Goal: Check status: Check status

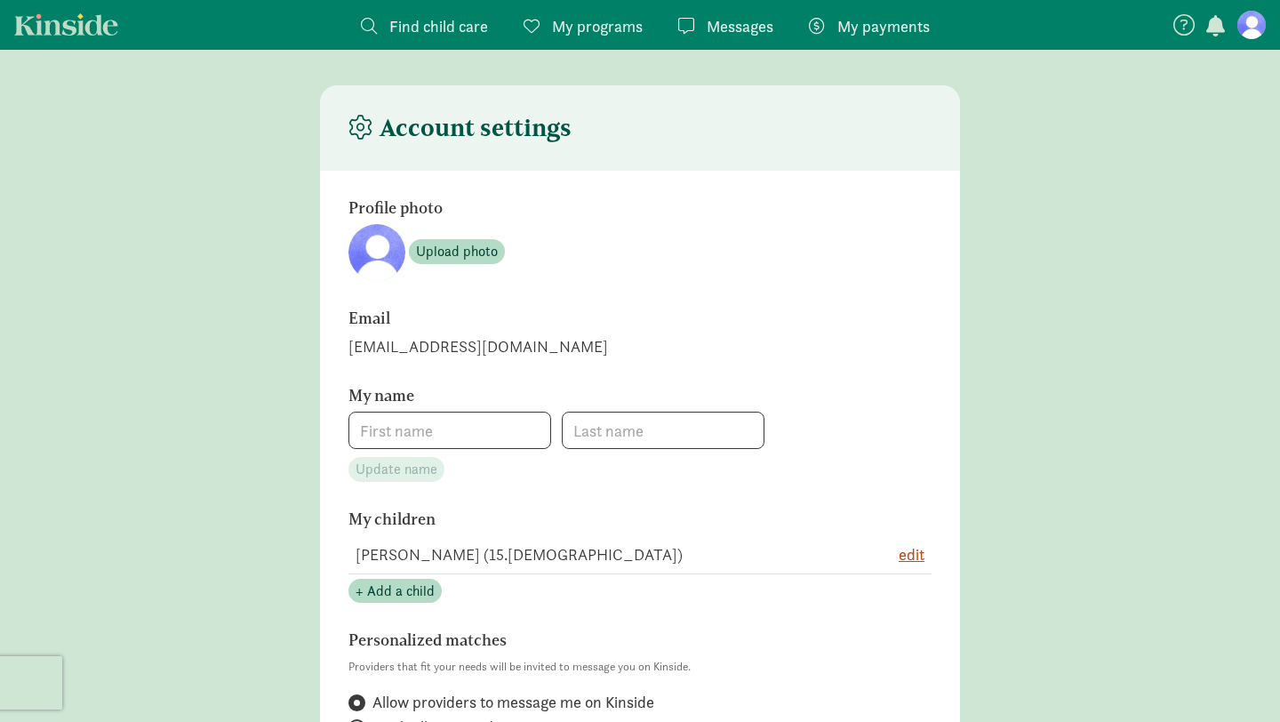
type input "[PERSON_NAME]"
type input "2064654751"
checkbox input "true"
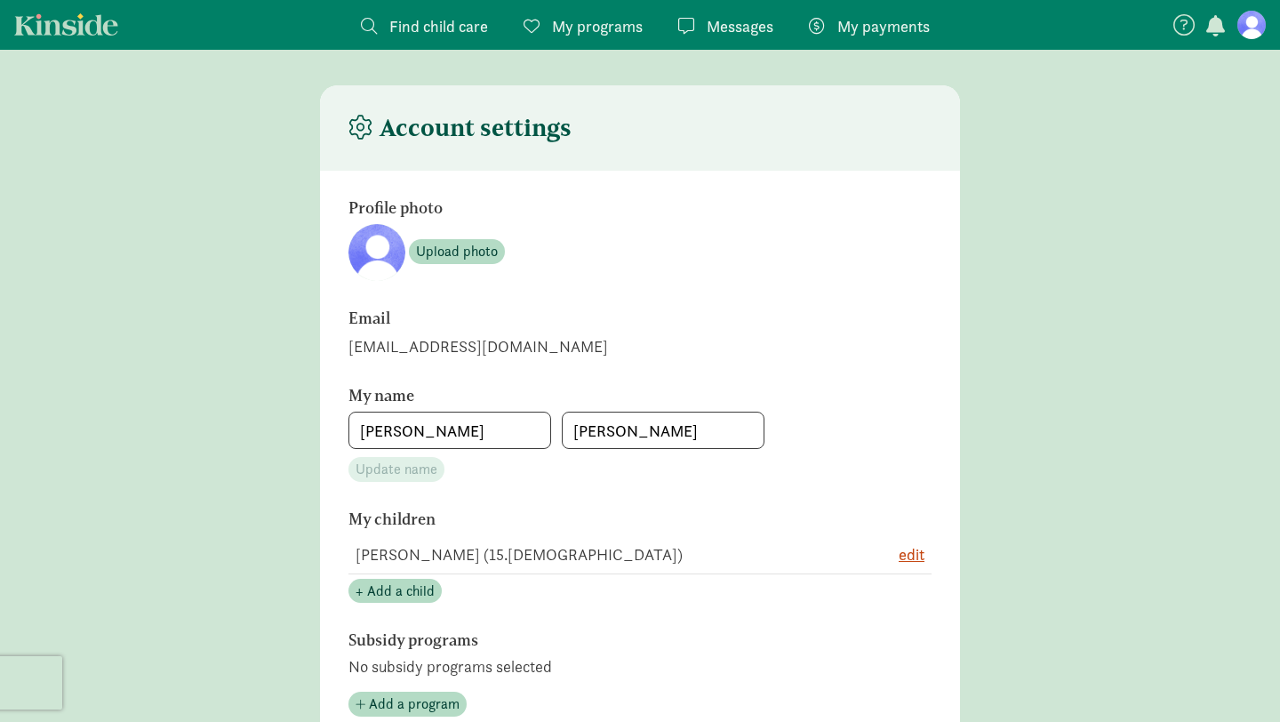
click at [863, 30] on span "My payments" at bounding box center [884, 26] width 92 height 24
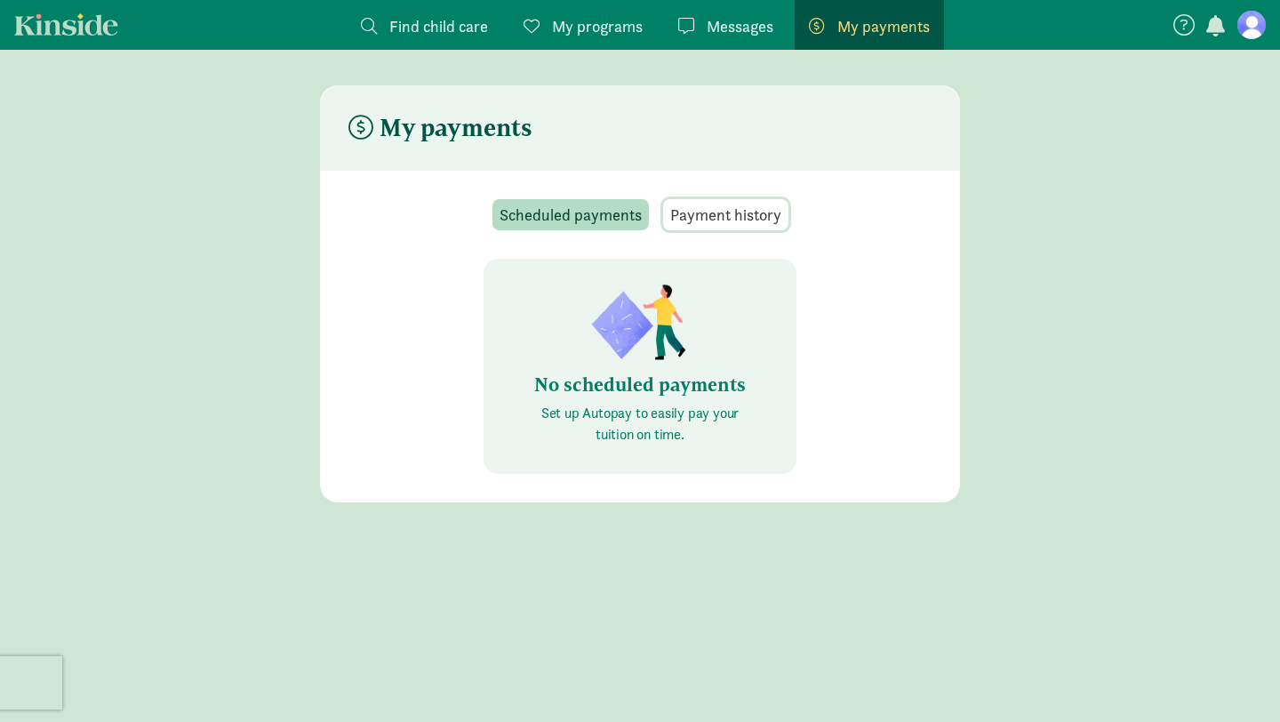
click at [738, 214] on span "Payment history" at bounding box center [725, 215] width 111 height 24
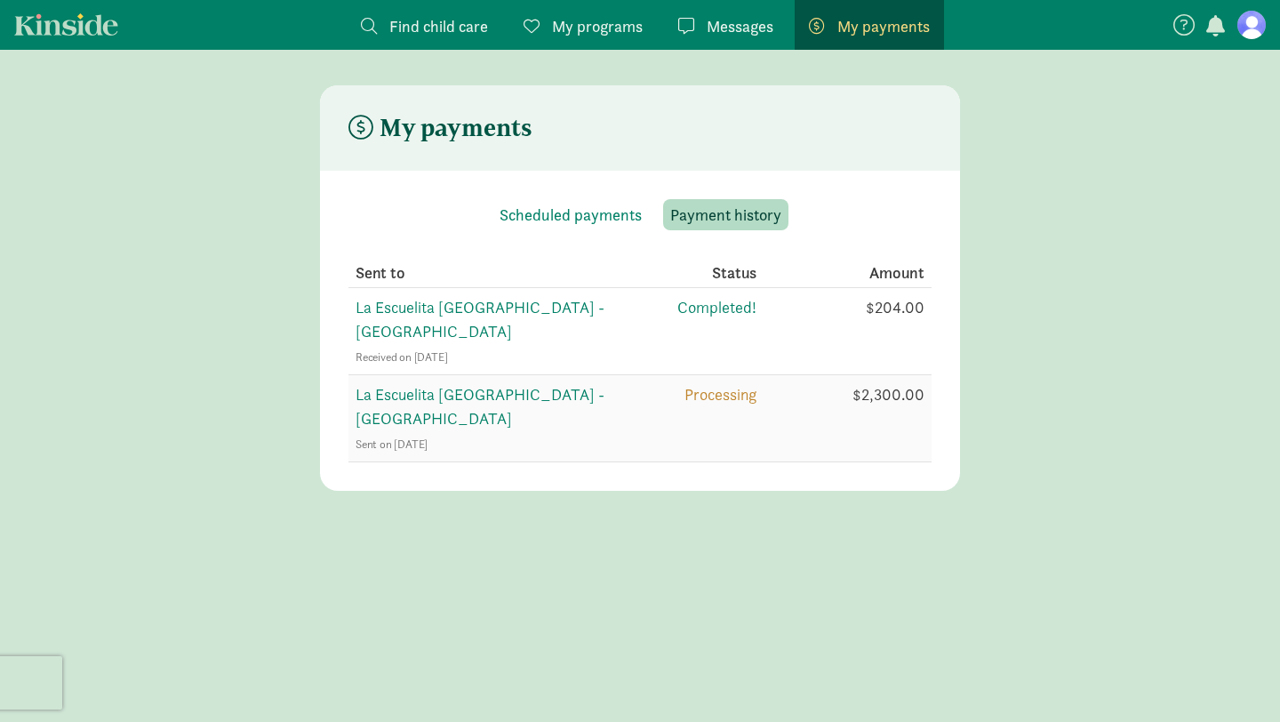
click at [605, 384] on span "La Escuelita [GEOGRAPHIC_DATA] - [GEOGRAPHIC_DATA]" at bounding box center [480, 406] width 249 height 44
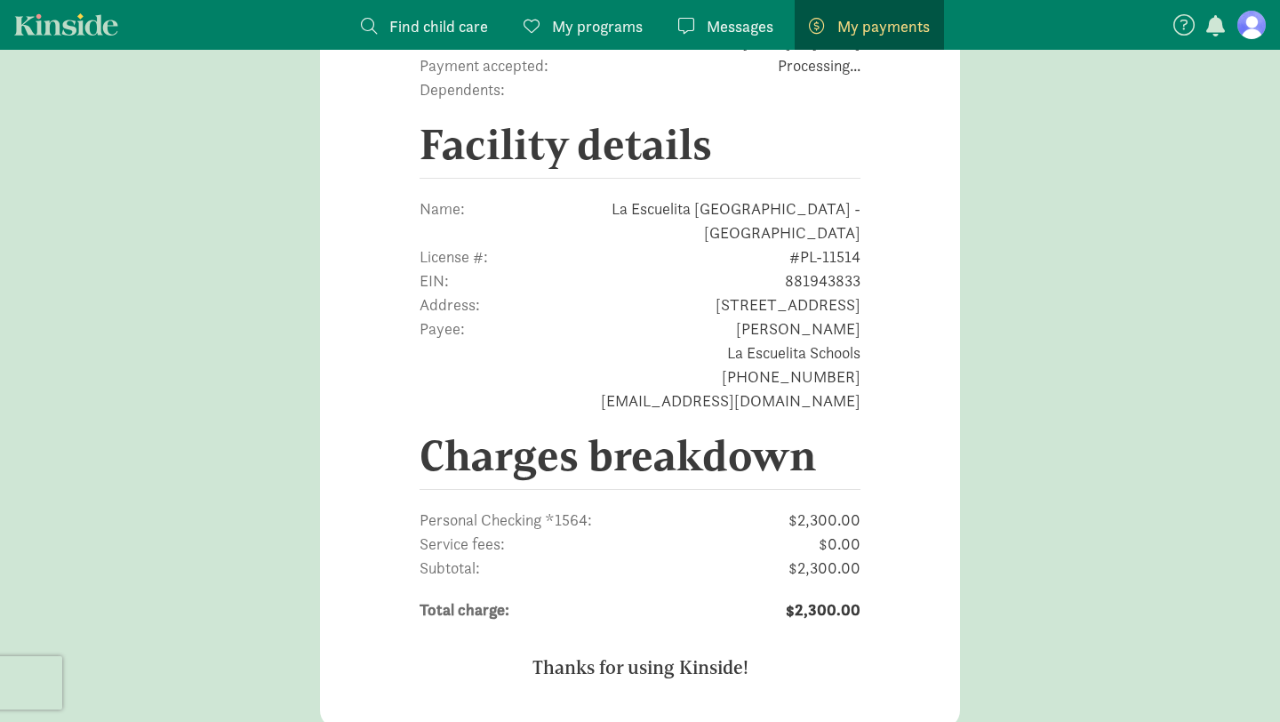
scroll to position [590, 0]
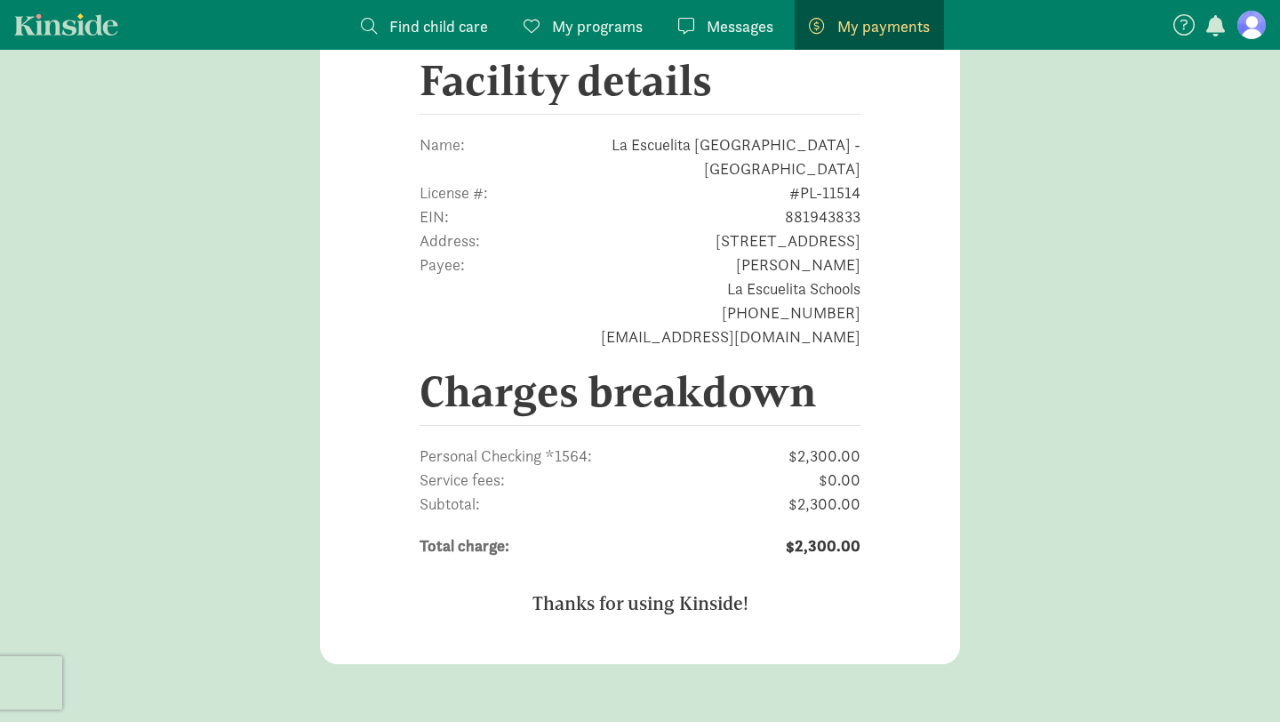
click at [586, 444] on span "Personal Checking *1564:" at bounding box center [534, 456] width 229 height 24
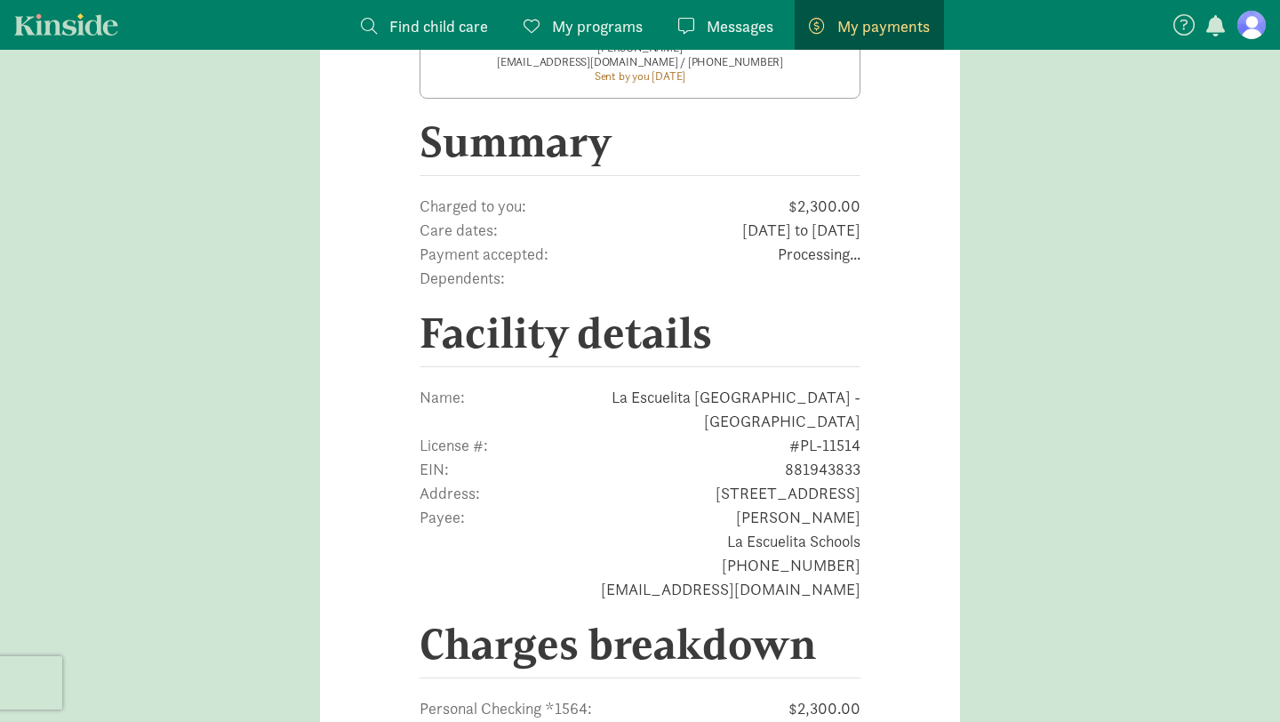
scroll to position [0, 0]
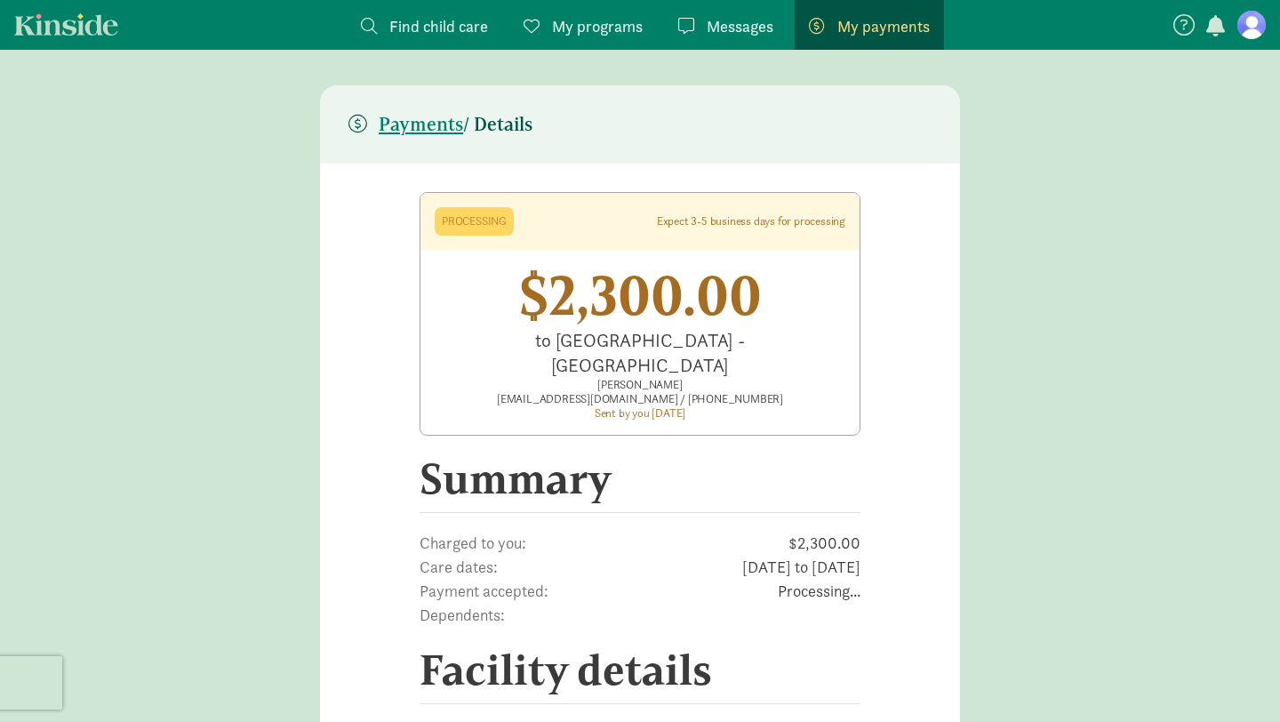
click at [1251, 28] on figure at bounding box center [1252, 25] width 28 height 28
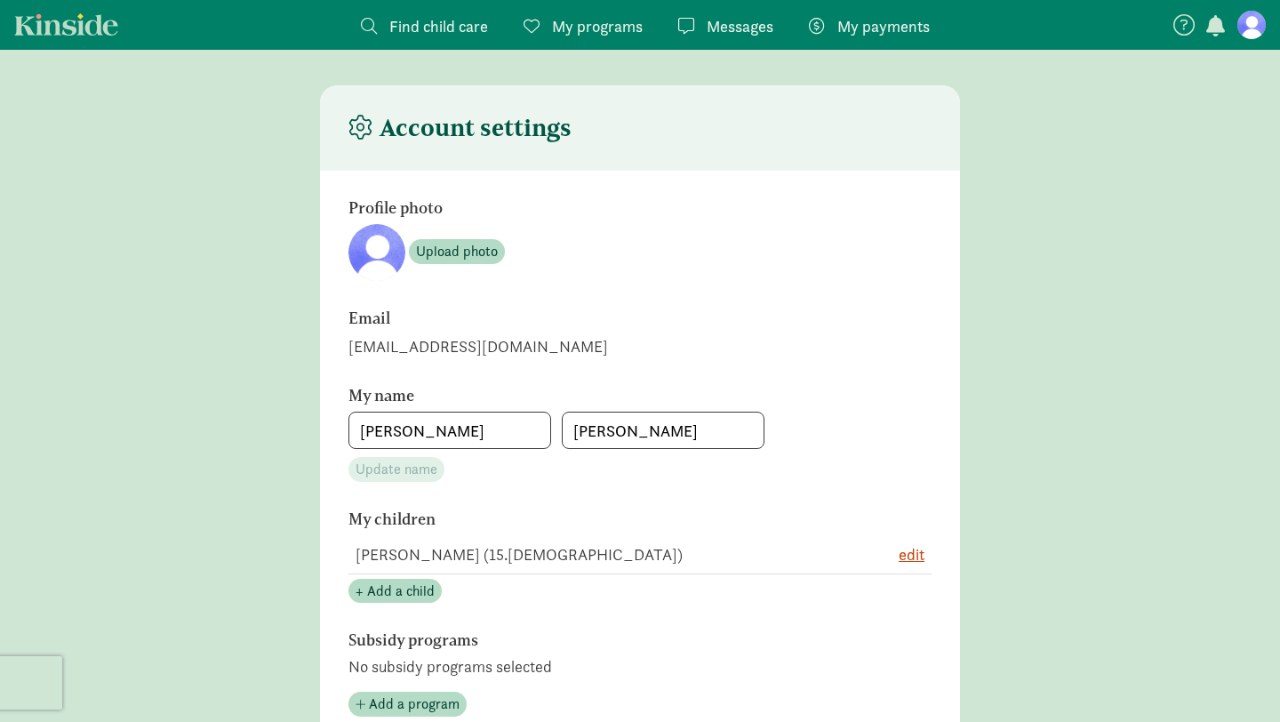
click at [905, 20] on span "My payments" at bounding box center [884, 26] width 92 height 24
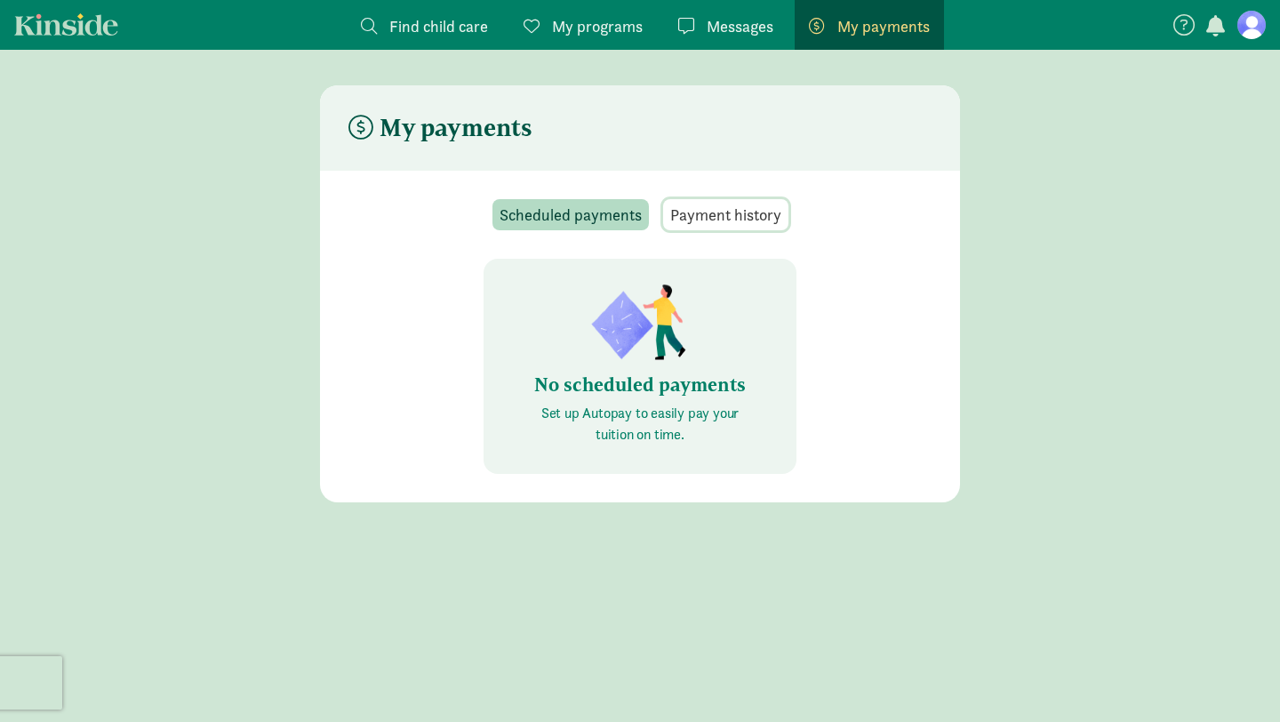
click at [752, 213] on span "Payment history" at bounding box center [725, 215] width 111 height 24
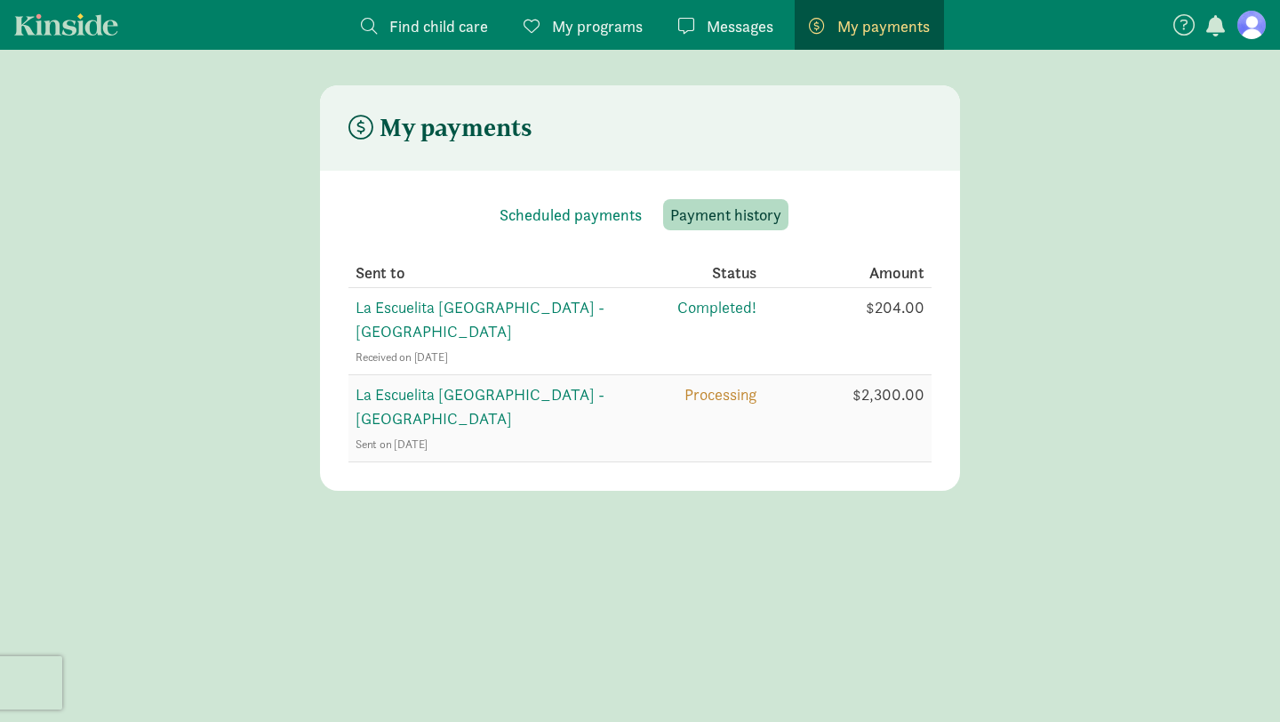
click at [552, 384] on span "La Escuelita [GEOGRAPHIC_DATA] - [GEOGRAPHIC_DATA]" at bounding box center [480, 406] width 249 height 44
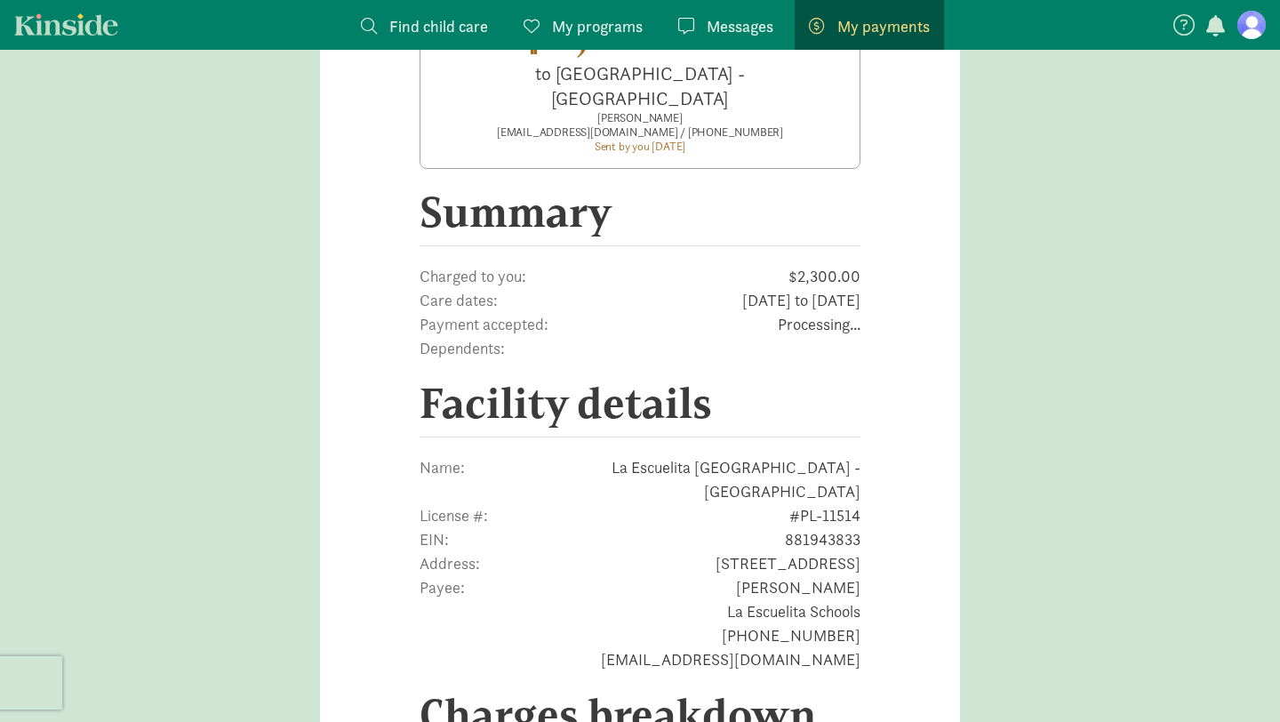
scroll to position [590, 0]
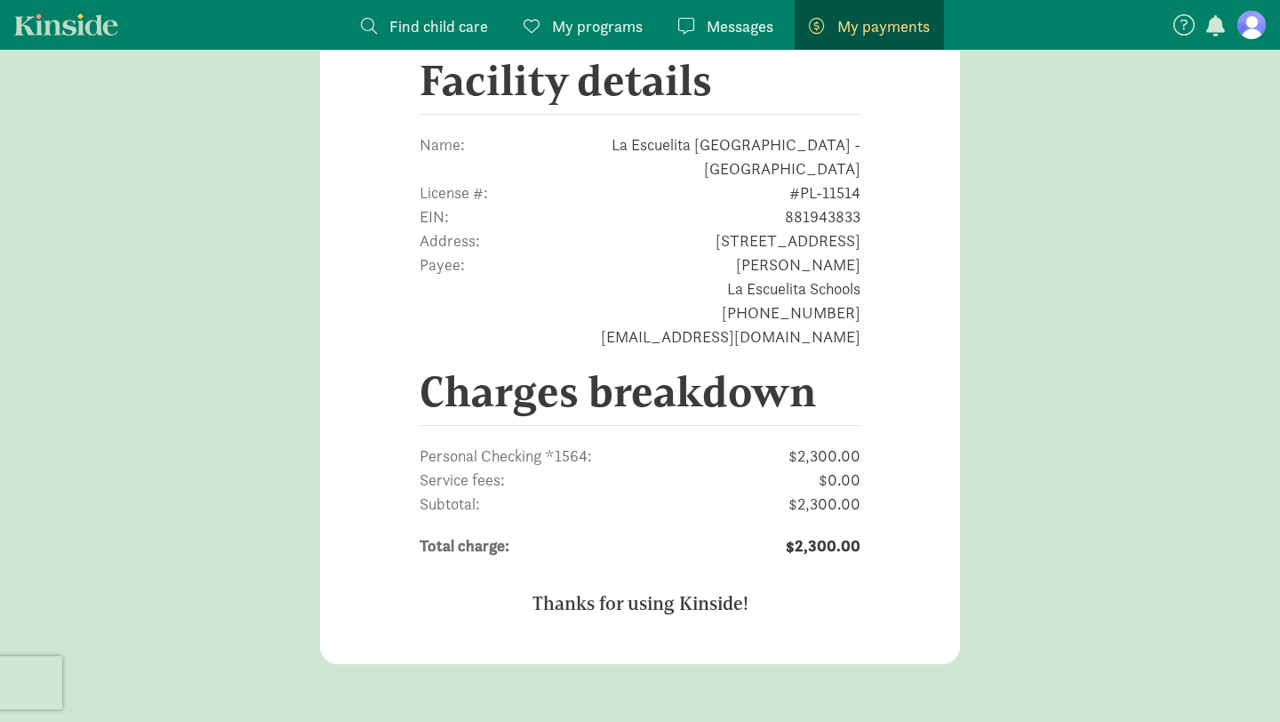
click at [563, 444] on span "Personal Checking *1564:" at bounding box center [534, 456] width 229 height 24
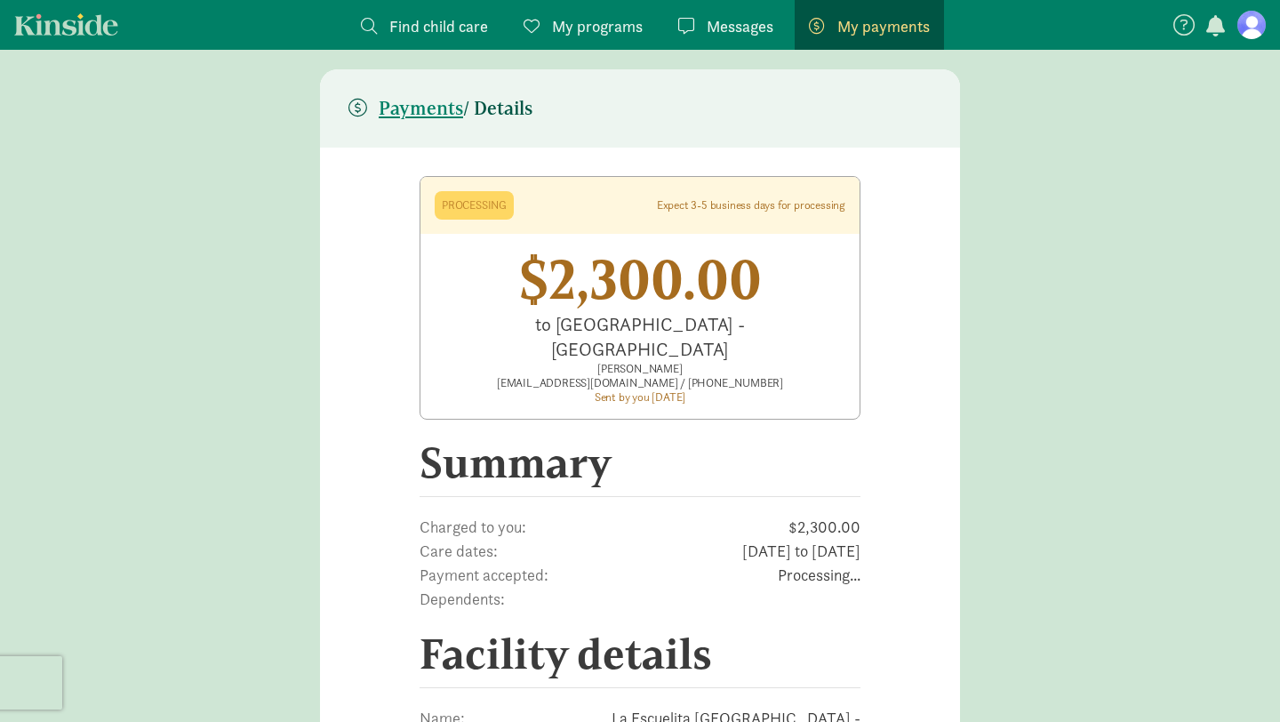
scroll to position [0, 0]
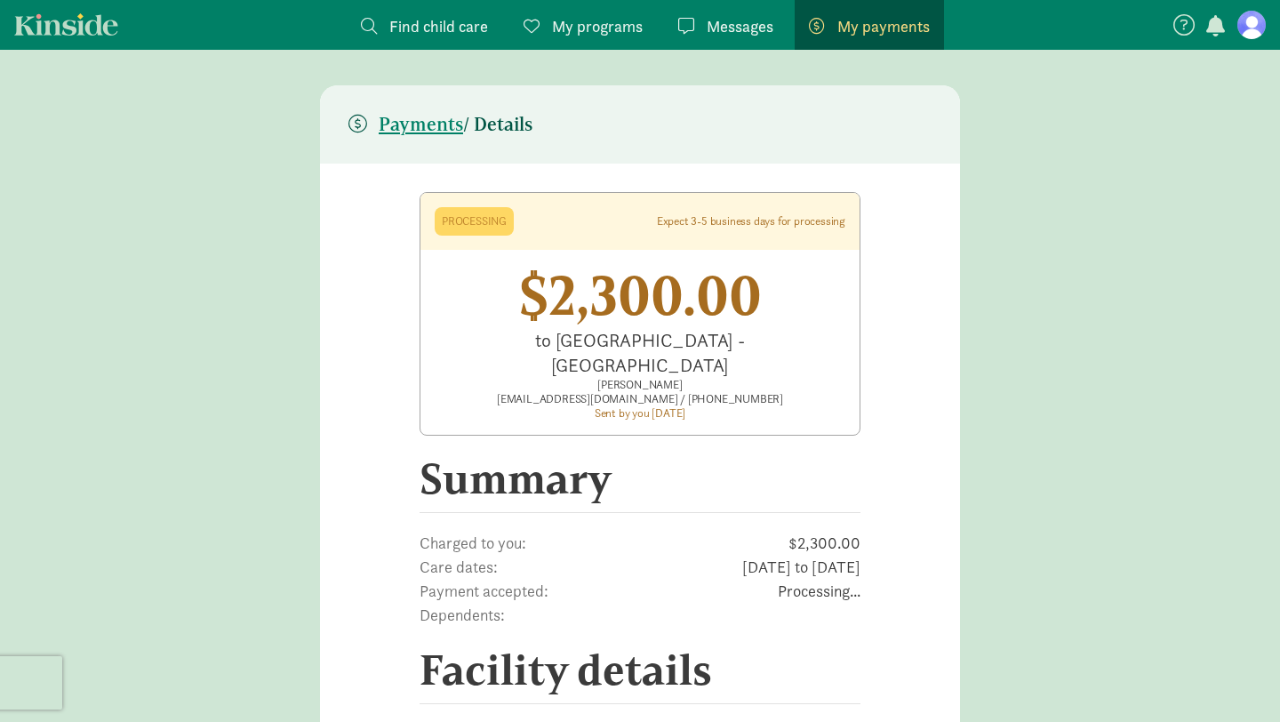
click at [511, 123] on h5 "Payments / Details" at bounding box center [441, 124] width 184 height 21
